Goal: Task Accomplishment & Management: Use online tool/utility

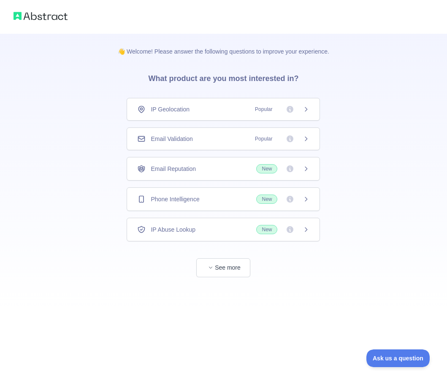
click at [165, 136] on span "Email Validation" at bounding box center [172, 139] width 42 height 8
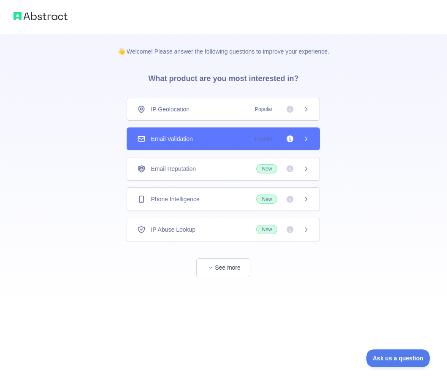
click at [165, 136] on span "Email Validation" at bounding box center [172, 139] width 42 height 8
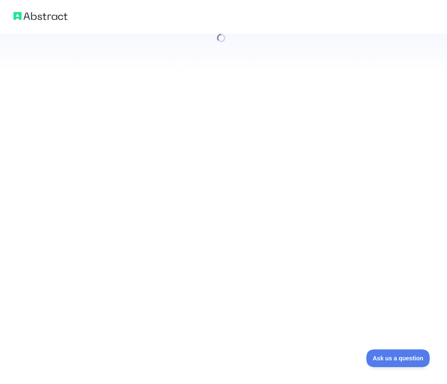
click at [165, 136] on div at bounding box center [223, 192] width 447 height 384
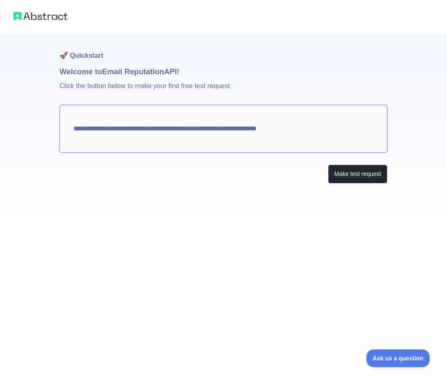
click at [165, 131] on textarea "**********" at bounding box center [224, 129] width 328 height 48
click at [346, 175] on button "Make test request" at bounding box center [358, 174] width 60 height 19
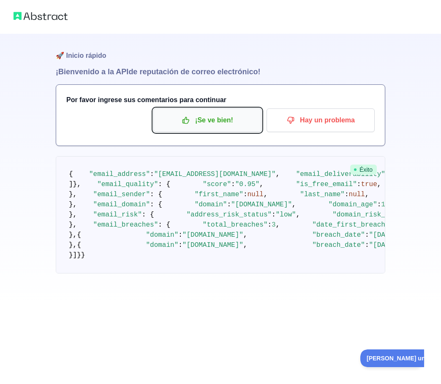
click at [187, 127] on p "¡Se ve bien!" at bounding box center [207, 120] width 95 height 14
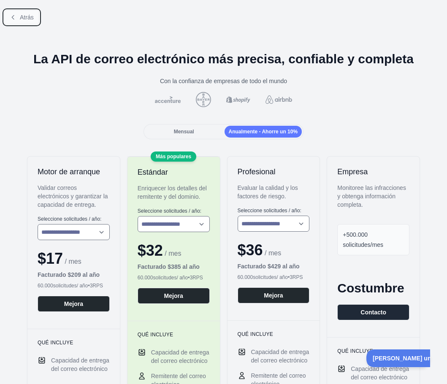
click at [31, 20] on font "Atrás" at bounding box center [27, 17] width 14 height 7
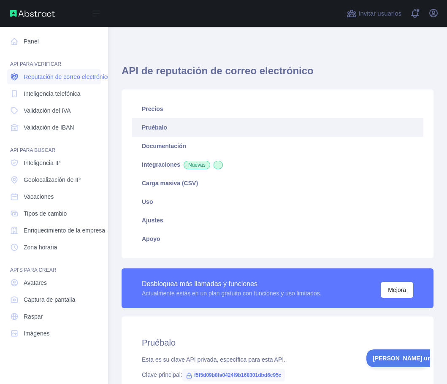
click at [49, 76] on font "Reputación de correo electrónico" at bounding box center [67, 76] width 87 height 7
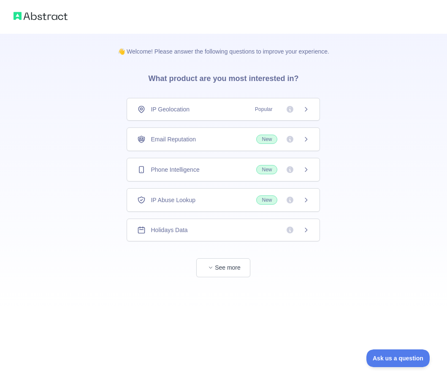
drag, startPoint x: 31, startPoint y: 22, endPoint x: 40, endPoint y: 16, distance: 11.0
click at [40, 17] on div at bounding box center [223, 17] width 447 height 34
click at [40, 16] on img at bounding box center [41, 16] width 54 height 12
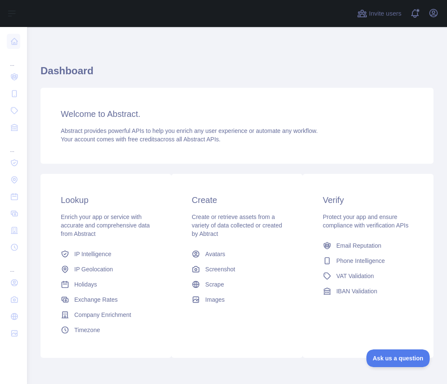
click at [153, 42] on div "Dashboard Welcome to Abstract. Abstract provides powerful APIs to help you enri…" at bounding box center [237, 223] width 420 height 393
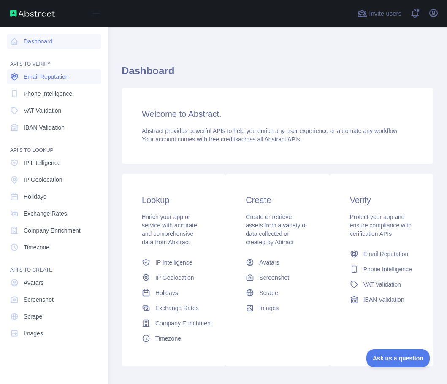
click at [41, 76] on span "Email Reputation" at bounding box center [46, 77] width 45 height 8
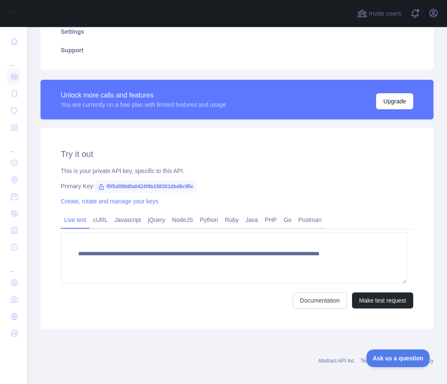
scroll to position [196, 0]
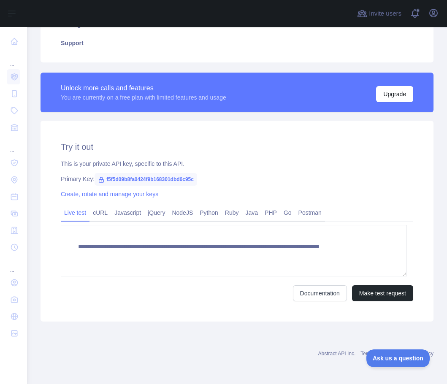
drag, startPoint x: 43, startPoint y: 244, endPoint x: 63, endPoint y: 305, distance: 64.1
click at [63, 306] on div "**********" at bounding box center [237, 221] width 393 height 201
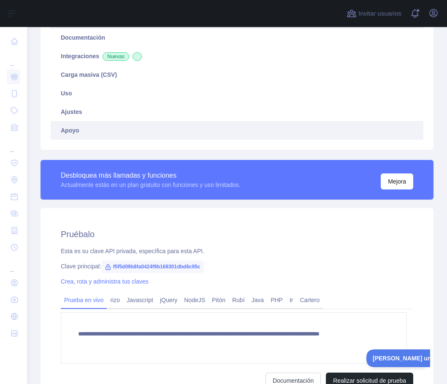
scroll to position [111, 0]
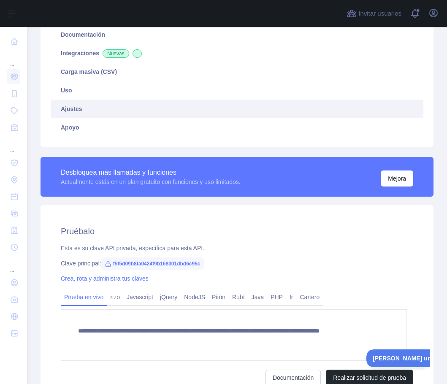
click at [95, 117] on link "Ajustes" at bounding box center [237, 109] width 373 height 19
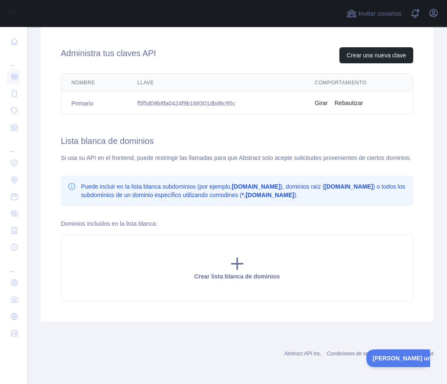
scroll to position [299, 0]
drag, startPoint x: 328, startPoint y: 27, endPoint x: 339, endPoint y: 20, distance: 13.0
click at [329, 26] on div at bounding box center [184, 13] width 301 height 27
click at [287, 47] on div "Administra tus claves API Crear una nueva clave" at bounding box center [237, 55] width 352 height 16
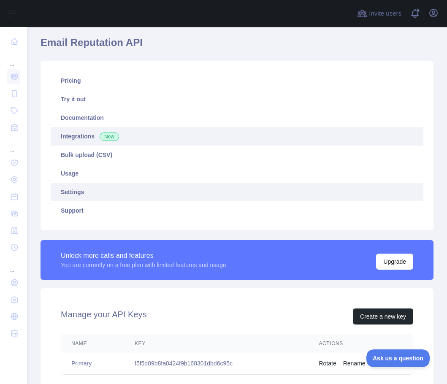
scroll to position [0, 0]
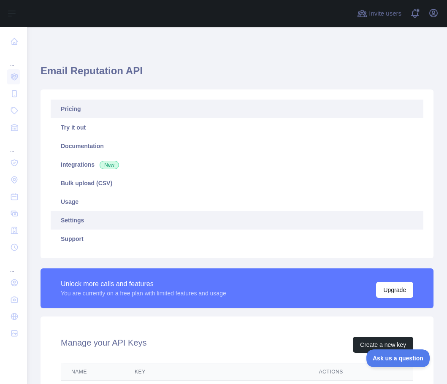
click at [78, 106] on link "Pricing" at bounding box center [237, 109] width 373 height 19
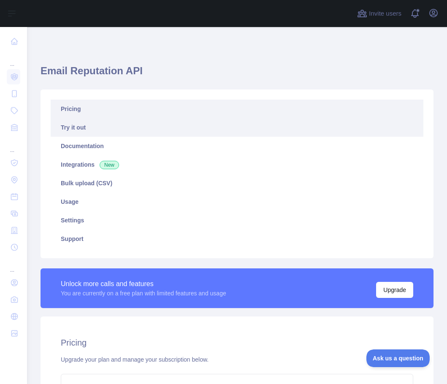
click at [96, 135] on link "Try it out" at bounding box center [237, 127] width 373 height 19
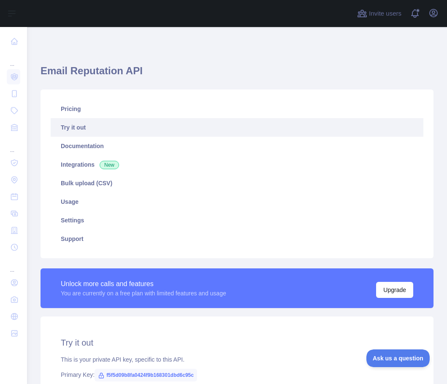
type textarea "**********"
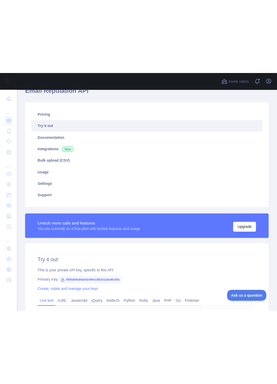
scroll to position [84, 0]
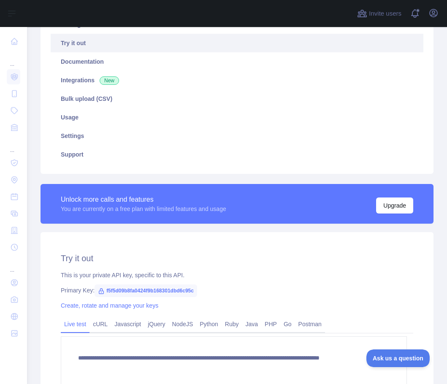
click at [131, 293] on span "f5f5d09b8fa0424f9b168301dbd6c95c" at bounding box center [146, 290] width 103 height 13
click at [131, 292] on span "f5f5d09b8fa0424f9b168301dbd6c95c" at bounding box center [146, 290] width 103 height 13
click at [132, 291] on span "f5f5d09b8fa0424f9b168301dbd6c95c" at bounding box center [146, 290] width 103 height 13
copy span "f5f5d09b8fa0424f9b168301dbd6c95c"
